Goal: Task Accomplishment & Management: Manage account settings

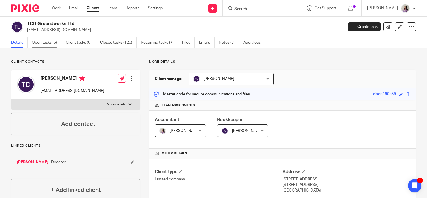
click at [55, 44] on link "Open tasks (5)" at bounding box center [47, 42] width 30 height 11
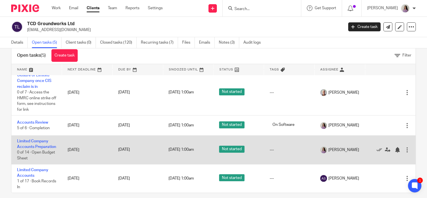
scroll to position [18, 0]
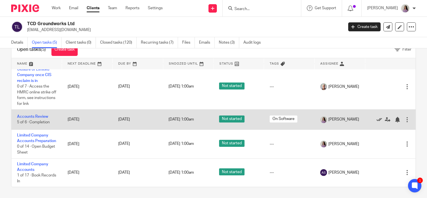
click at [376, 117] on icon at bounding box center [379, 120] width 6 height 6
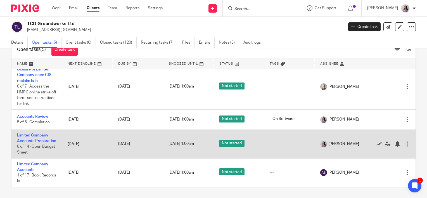
scroll to position [27, 0]
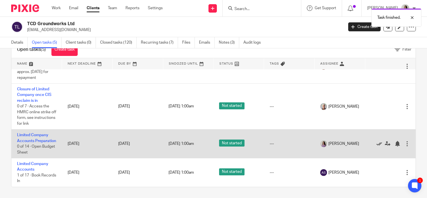
click at [376, 141] on icon at bounding box center [379, 144] width 6 height 6
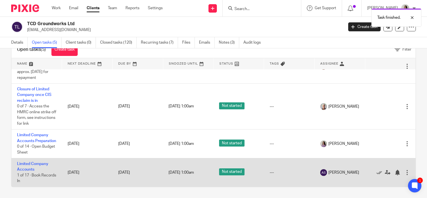
scroll to position [11, 0]
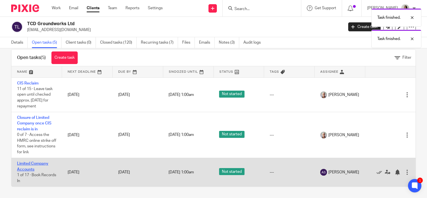
click at [30, 167] on link "Limited Company Accounts" at bounding box center [32, 165] width 31 height 9
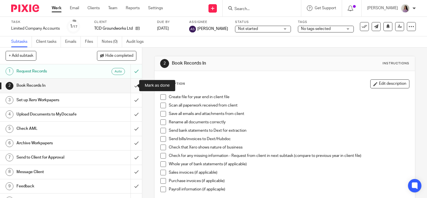
click at [134, 82] on input "submit" at bounding box center [71, 85] width 142 height 14
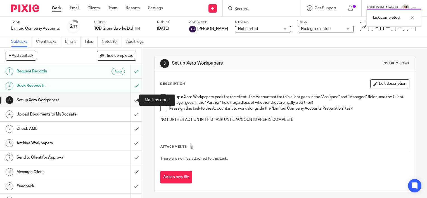
drag, startPoint x: 0, startPoint y: 0, endPoint x: 131, endPoint y: 96, distance: 162.3
click at [131, 96] on input "submit" at bounding box center [71, 100] width 142 height 14
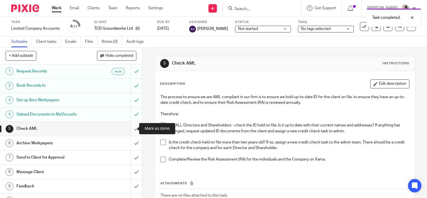
click at [127, 130] on input "submit" at bounding box center [71, 128] width 142 height 14
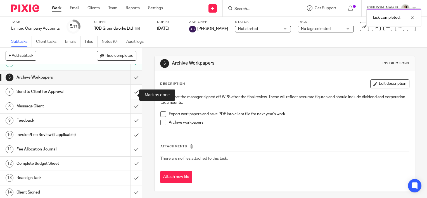
scroll to position [56, 0]
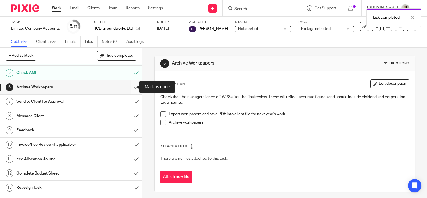
click at [131, 92] on input "submit" at bounding box center [71, 87] width 142 height 14
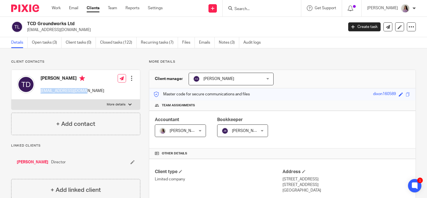
drag, startPoint x: 97, startPoint y: 90, endPoint x: 40, endPoint y: 93, distance: 56.8
click at [40, 93] on div "Tom Dixon tomdixon23@icloud.com Edit contact Create client from contact Export …" at bounding box center [75, 85] width 128 height 30
copy p "tomdixon23@icloud.com"
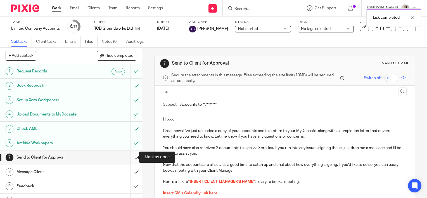
click at [131, 154] on input "submit" at bounding box center [71, 157] width 142 height 14
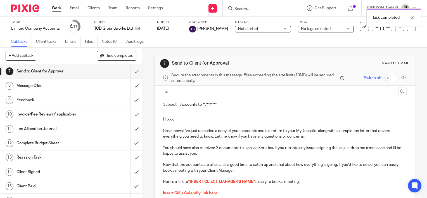
scroll to position [109, 0]
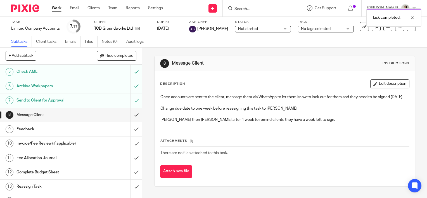
scroll to position [84, 0]
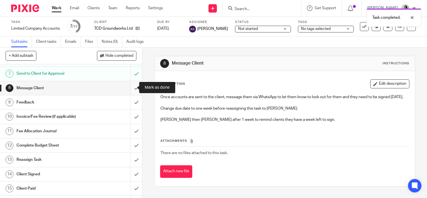
click at [132, 87] on input "submit" at bounding box center [71, 88] width 142 height 14
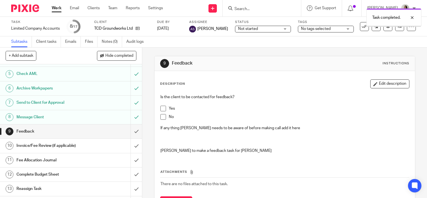
scroll to position [84, 0]
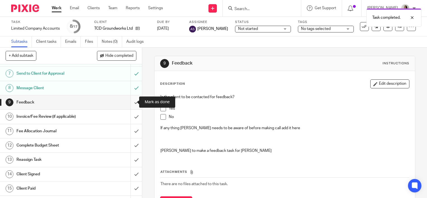
click at [135, 102] on input "submit" at bounding box center [71, 102] width 142 height 14
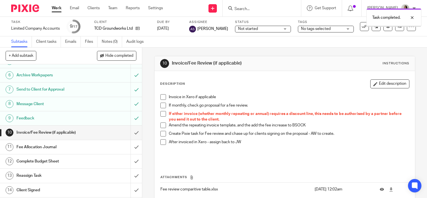
scroll to position [109, 0]
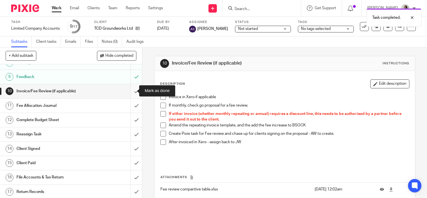
click at [130, 92] on input "submit" at bounding box center [71, 91] width 142 height 14
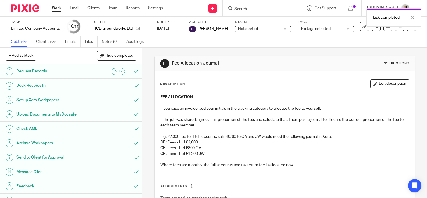
click at [122, 57] on span "Hide completed" at bounding box center [119, 56] width 28 height 4
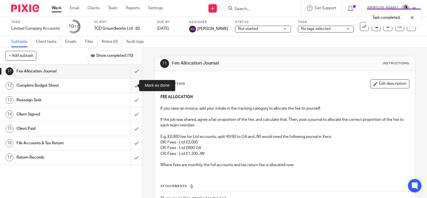
click at [132, 83] on input "submit" at bounding box center [71, 85] width 142 height 14
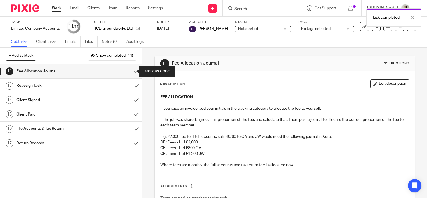
click at [133, 73] on input "submit" at bounding box center [71, 71] width 142 height 14
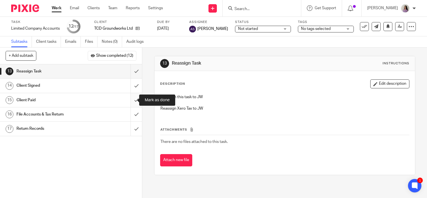
click at [131, 101] on input "submit" at bounding box center [71, 100] width 142 height 14
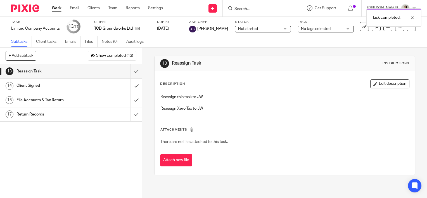
click at [269, 27] on span "Not started" at bounding box center [259, 29] width 42 height 6
click at [322, 35] on div "Task Limited Company Accounts Save Limited Company Accounts 13 /17 Client TCD G…" at bounding box center [213, 27] width 427 height 20
click at [323, 33] on div "Task Limited Company Accounts Save Limited Company Accounts 13 /17 Client TCD G…" at bounding box center [213, 27] width 427 height 20
click at [337, 32] on div "No tags selected" at bounding box center [326, 29] width 56 height 7
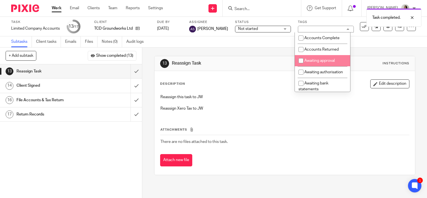
click at [320, 64] on li "Awaiting approval" at bounding box center [322, 60] width 55 height 11
checkbox input "true"
drag, startPoint x: 244, startPoint y: 48, endPoint x: 332, endPoint y: 41, distance: 88.5
click at [244, 48] on div "13 Reassign Task Instructions Description Edit description Reassign this task t…" at bounding box center [284, 115] width 261 height 136
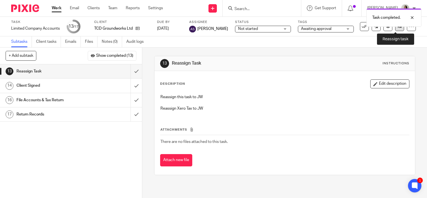
click at [395, 29] on link at bounding box center [399, 26] width 9 height 9
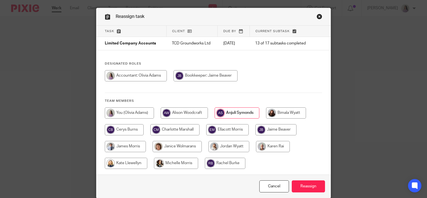
scroll to position [37, 0]
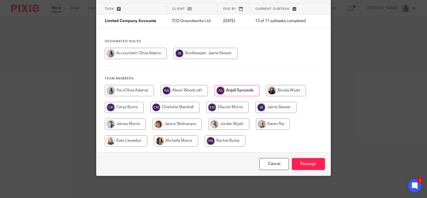
click at [243, 122] on input "radio" at bounding box center [228, 123] width 41 height 11
radio input "true"
click at [313, 161] on input "Reassign" at bounding box center [307, 164] width 33 height 12
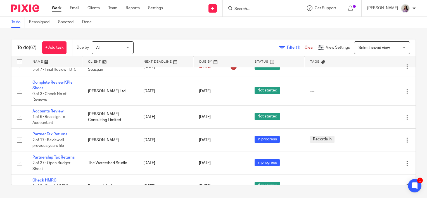
scroll to position [112, 0]
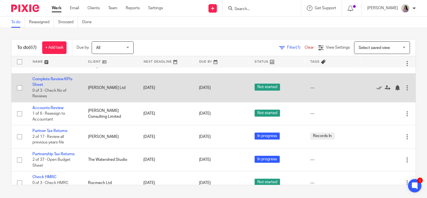
click at [404, 90] on div at bounding box center [407, 88] width 6 height 6
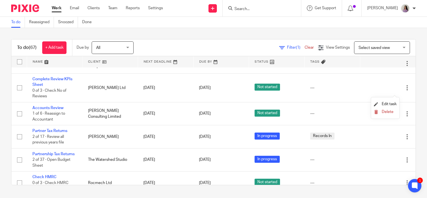
click at [383, 114] on li "Delete" at bounding box center [385, 111] width 23 height 7
click at [386, 112] on span "Delete" at bounding box center [387, 112] width 12 height 4
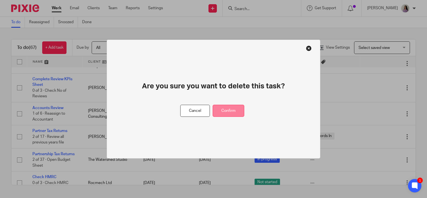
click at [233, 112] on button "Confirm" at bounding box center [228, 111] width 32 height 12
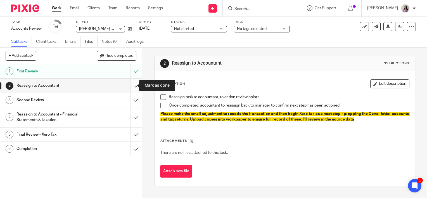
click at [132, 85] on input "submit" at bounding box center [71, 85] width 142 height 14
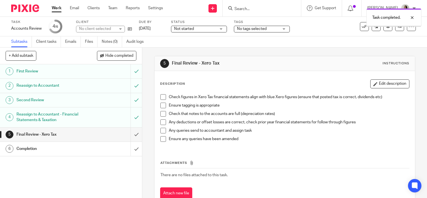
drag, startPoint x: 386, startPoint y: 86, endPoint x: 376, endPoint y: 90, distance: 11.0
click at [386, 86] on button "Edit description" at bounding box center [389, 83] width 39 height 9
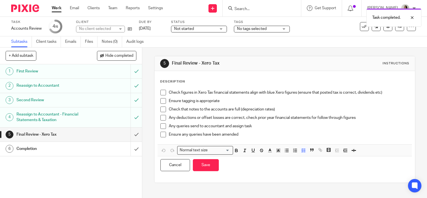
click at [273, 133] on p "Ensure any queries have been amended" at bounding box center [289, 134] width 240 height 6
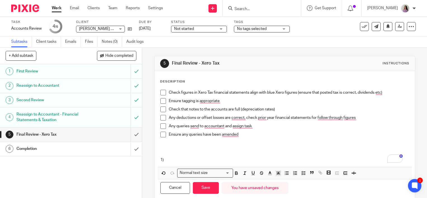
click at [172, 158] on p "1)" at bounding box center [284, 160] width 248 height 6
click at [243, 160] on p "1) Tagging - Change Directors remuneration to" at bounding box center [284, 160] width 248 height 6
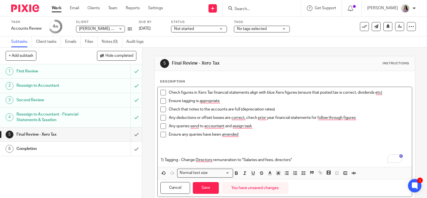
click at [280, 148] on p "To enrich screen reader interactions, please activate Accessibility in Grammarl…" at bounding box center [284, 148] width 248 height 6
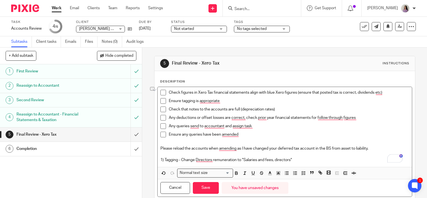
drag, startPoint x: 372, startPoint y: 151, endPoint x: 151, endPoint y: 150, distance: 221.4
click at [150, 150] on div "5 Final Review - Xero Tax Instructions Description Check figures in Xero Tax fi…" at bounding box center [284, 122] width 284 height 150
click at [243, 173] on icon "button" at bounding box center [244, 172] width 5 height 5
click at [279, 160] on p "1) Tagging - Change Directors remuneration to "Salaries and fees, directors"" at bounding box center [284, 160] width 248 height 6
click at [334, 163] on div "Check figures in Xero Tax financial statements align with blue Xero figures (en…" at bounding box center [284, 127] width 254 height 80
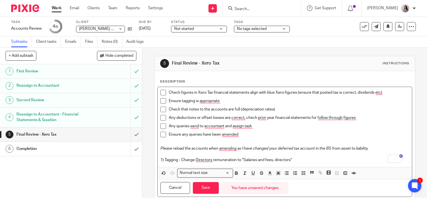
click at [308, 160] on p "1) Tagging - Change Directors remuneration to "Salaries and fees, directors"" at bounding box center [284, 160] width 248 height 6
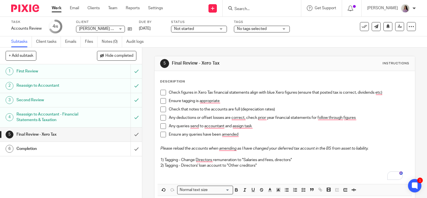
click at [209, 171] on p "2) Tagging - Directors' loan account to "Other creditors"" at bounding box center [284, 170] width 248 height 17
click at [273, 166] on p "2) Tagging - Directors' loan account to "Other creditors"" at bounding box center [284, 170] width 248 height 17
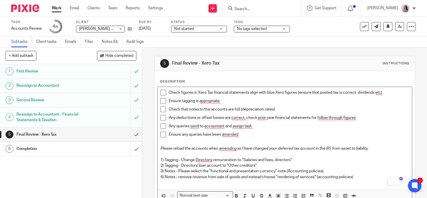
click at [368, 174] on div "Check figures in Xero Tax financial statements align with blue Xero figures (en…" at bounding box center [284, 138] width 254 height 102
click at [367, 176] on p "4) Notes - remove revenue from sale of goods and instead choose "rendering of s…" at bounding box center [284, 179] width 248 height 11
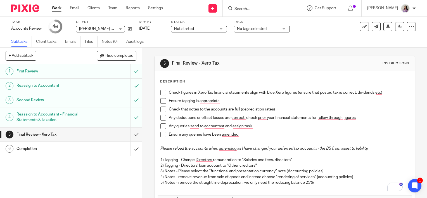
drag, startPoint x: 357, startPoint y: 192, endPoint x: 354, endPoint y: 190, distance: 4.0
click at [356, 192] on div "Check figures in Xero Tax financial statements align with blue Xero figures (en…" at bounding box center [284, 141] width 254 height 108
click at [346, 181] on p "5) Notes - remove the straight line depreciation, we only need the reducing bal…" at bounding box center [284, 185] width 248 height 11
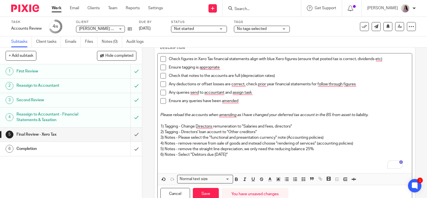
scroll to position [55, 0]
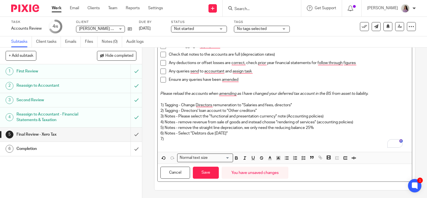
click at [330, 128] on p "5) Notes - remove the straight line depreciation, we only need the reducing bal…" at bounding box center [284, 128] width 248 height 6
click at [320, 135] on p "6) Notes - Select "Debtors due within one year"" at bounding box center [284, 133] width 248 height 6
click at [238, 137] on p "7)" at bounding box center [284, 141] width 248 height 11
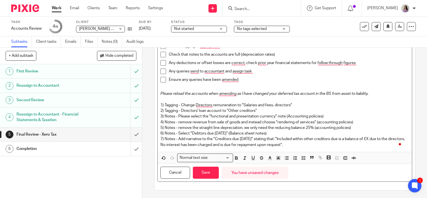
click at [317, 142] on p "7) Notes - Add narrative to the "Creditors due within one year" stating that: "…" at bounding box center [284, 141] width 248 height 11
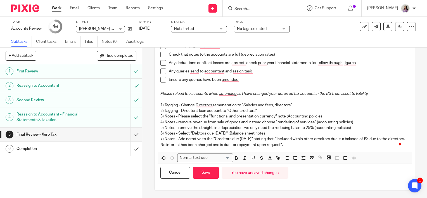
click at [311, 144] on p "7) Notes - Add narrative to the "Creditors due within one year" stating that: "…" at bounding box center [284, 141] width 248 height 11
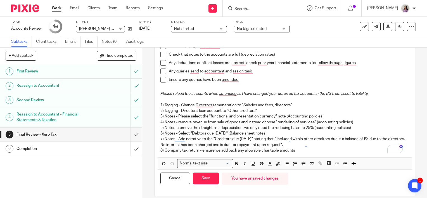
drag, startPoint x: 319, startPoint y: 155, endPoint x: 318, endPoint y: 152, distance: 3.0
click at [319, 154] on div "Check figures in Xero Tax financial statements align with blue Xero figures (en…" at bounding box center [284, 94] width 254 height 125
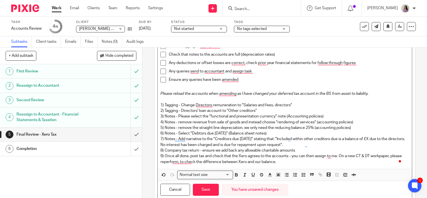
click at [300, 161] on p "9) Once all done, post tax and check that the Xero agrees to the accounts - you…" at bounding box center [284, 158] width 248 height 11
drag, startPoint x: 329, startPoint y: 155, endPoint x: 288, endPoint y: 153, distance: 40.5
click at [287, 153] on p "9) Once all done, post tax and check that the Xero agrees to the accounts - you…" at bounding box center [284, 158] width 248 height 11
click at [301, 162] on p "9) Once all done, post tax and check that the Xero agrees to the accounts . On …" at bounding box center [284, 158] width 248 height 11
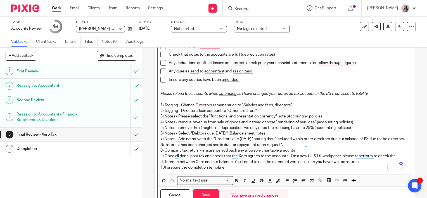
click at [226, 167] on p "10) prepare the completion templare" at bounding box center [284, 167] width 248 height 6
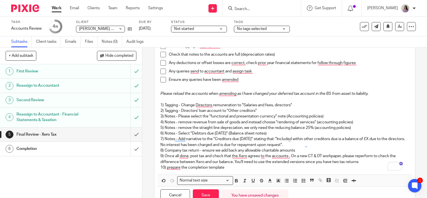
click at [283, 165] on p "10) prepare the completion template" at bounding box center [284, 167] width 248 height 6
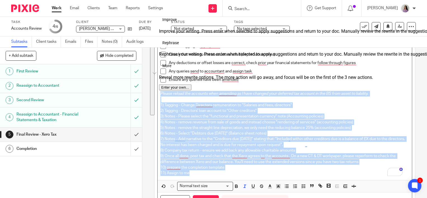
drag, startPoint x: 202, startPoint y: 177, endPoint x: 153, endPoint y: 95, distance: 95.2
click at [154, 95] on div "Description Check figures in Xero Tax financial statements align with blue Xero…" at bounding box center [284, 117] width 260 height 202
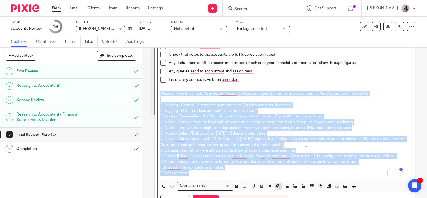
click at [276, 184] on icon "button" at bounding box center [278, 185] width 5 height 5
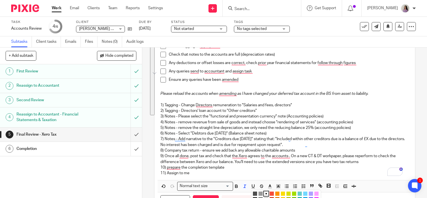
click at [292, 192] on li "color:#A4DD00" at bounding box center [294, 193] width 4 height 4
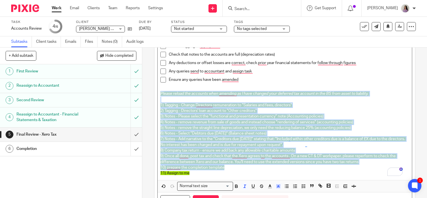
click at [247, 171] on p "11) Assign to me" at bounding box center [284, 173] width 248 height 6
drag, startPoint x: 216, startPoint y: 178, endPoint x: 157, endPoint y: 91, distance: 105.2
click at [157, 91] on div "Check figures in Xero Tax financial statements align with blue Xero figures (en…" at bounding box center [284, 106] width 254 height 148
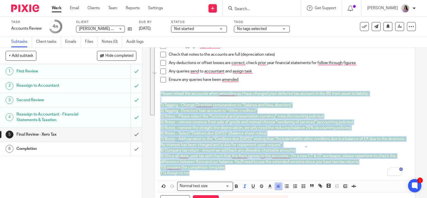
click at [277, 185] on polyline "button" at bounding box center [278, 186] width 2 height 2
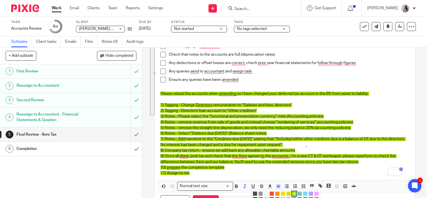
click at [286, 193] on li "color:#DBDF00" at bounding box center [288, 193] width 4 height 4
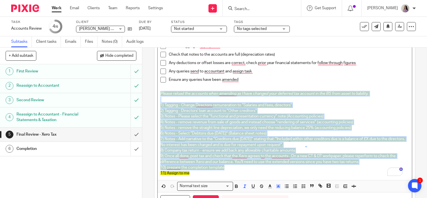
click at [258, 165] on p "10) prepare the completion template" at bounding box center [284, 167] width 248 height 6
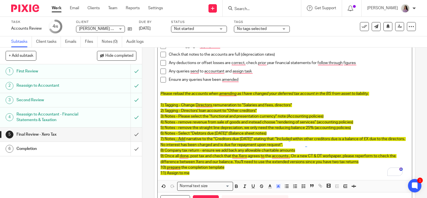
scroll to position [83, 0]
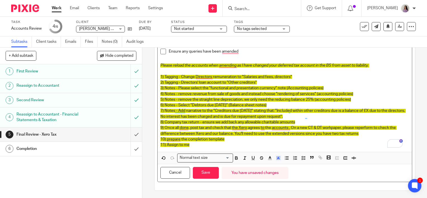
click at [197, 142] on p "11) Assign to me" at bounding box center [284, 145] width 248 height 6
click at [197, 169] on button "Save" at bounding box center [206, 173] width 26 height 12
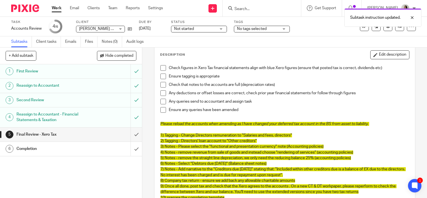
scroll to position [0, 0]
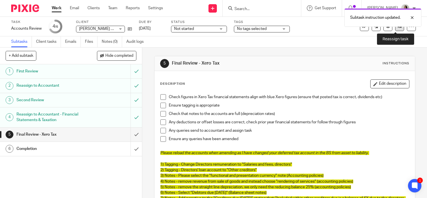
click at [398, 28] on link at bounding box center [399, 26] width 9 height 9
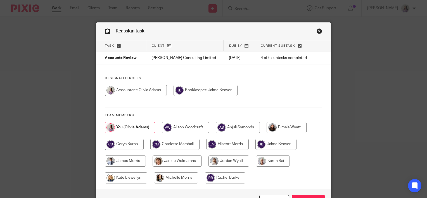
click at [193, 86] on input "radio" at bounding box center [205, 90] width 64 height 11
radio input "true"
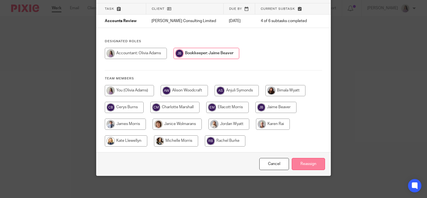
click at [301, 161] on input "Reassign" at bounding box center [307, 164] width 33 height 12
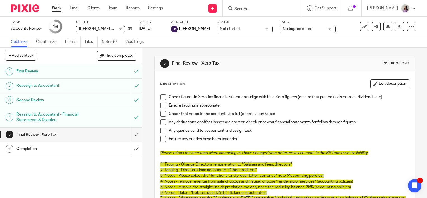
click at [58, 8] on link "Work" at bounding box center [57, 8] width 10 height 6
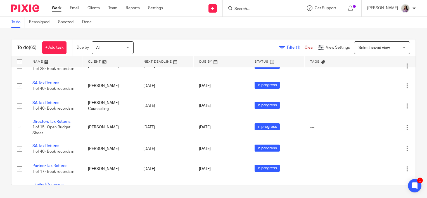
scroll to position [1182, 0]
